Goal: Navigation & Orientation: Find specific page/section

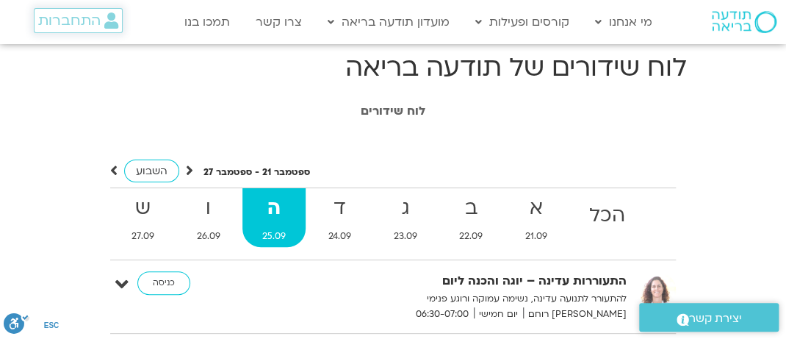
click at [63, 19] on span "התחברות" at bounding box center [69, 20] width 62 height 16
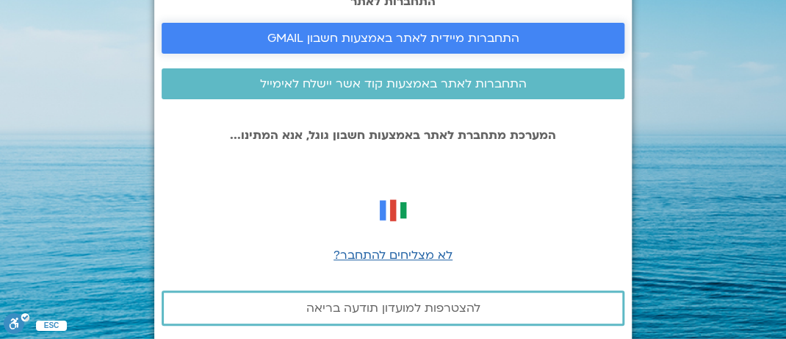
click at [461, 45] on span "התחברות מיידית לאתר באמצעות חשבון GMAIL" at bounding box center [393, 38] width 252 height 13
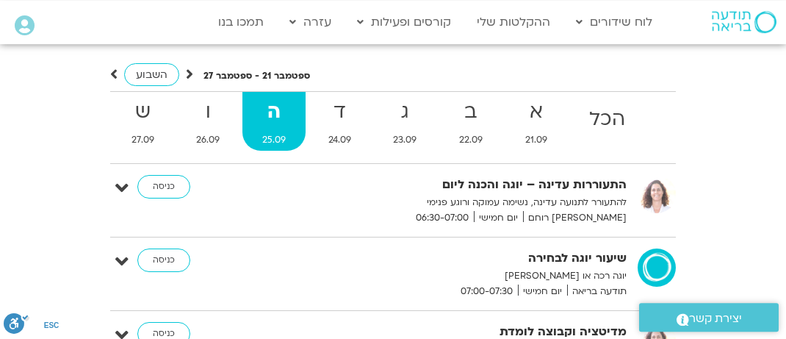
scroll to position [159, 0]
